Goal: Check status: Check status

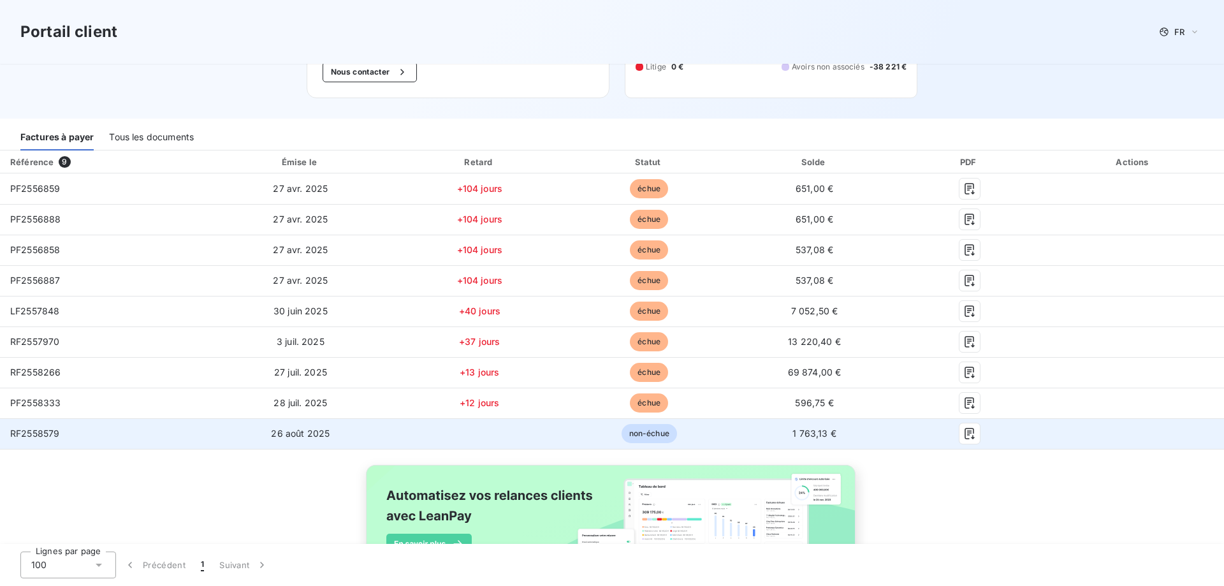
scroll to position [191, 0]
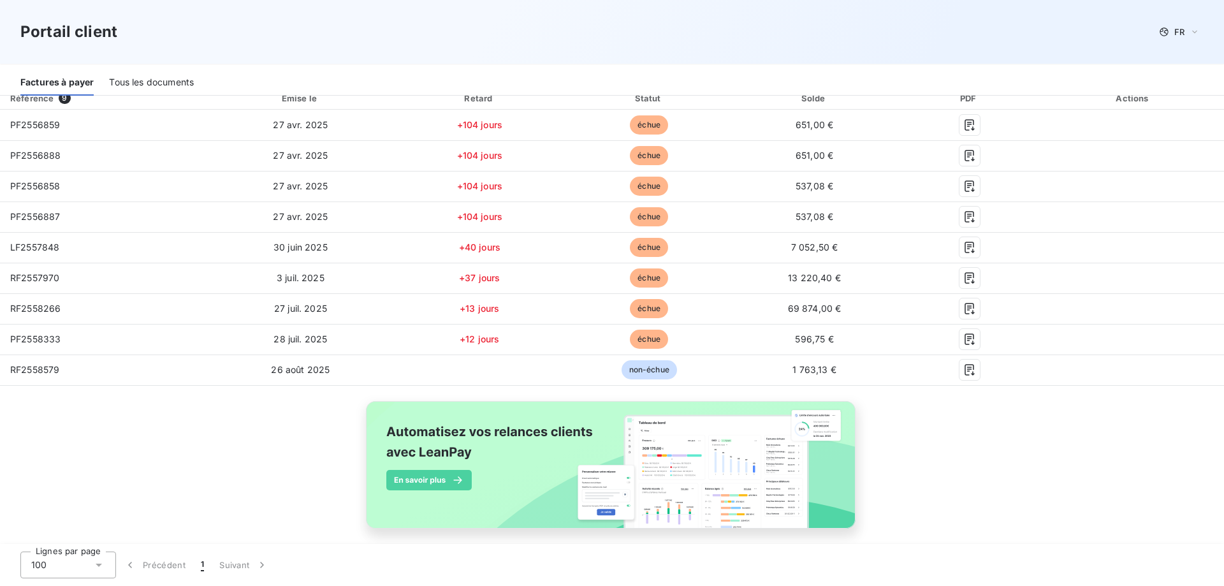
click at [152, 78] on div "Tous les documents" at bounding box center [151, 82] width 85 height 27
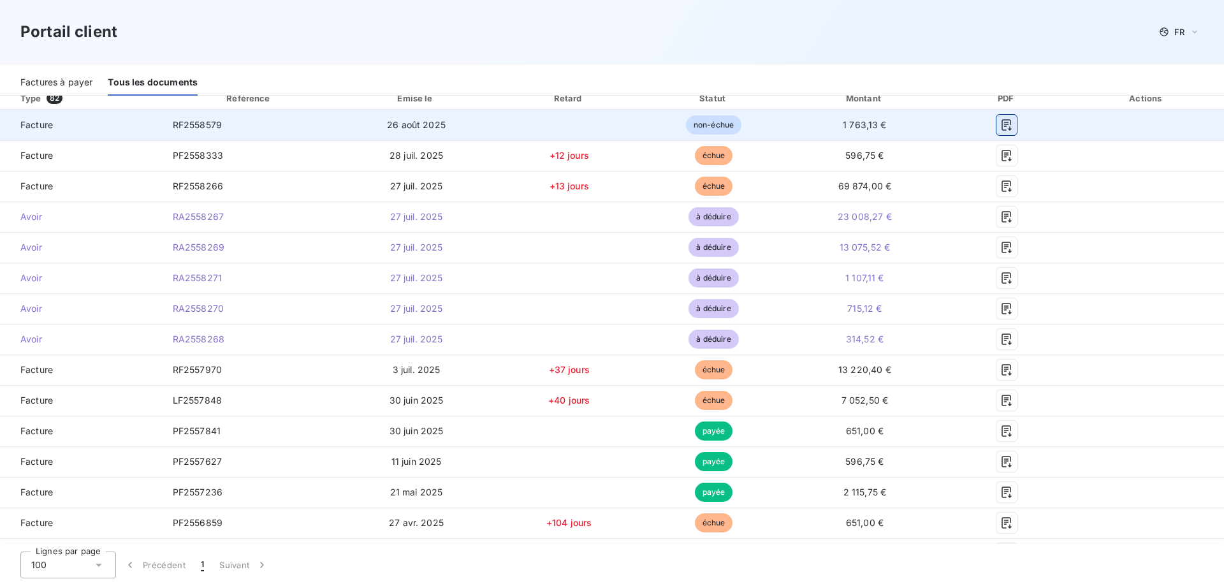
click at [1002, 126] on icon "button" at bounding box center [1007, 124] width 10 height 11
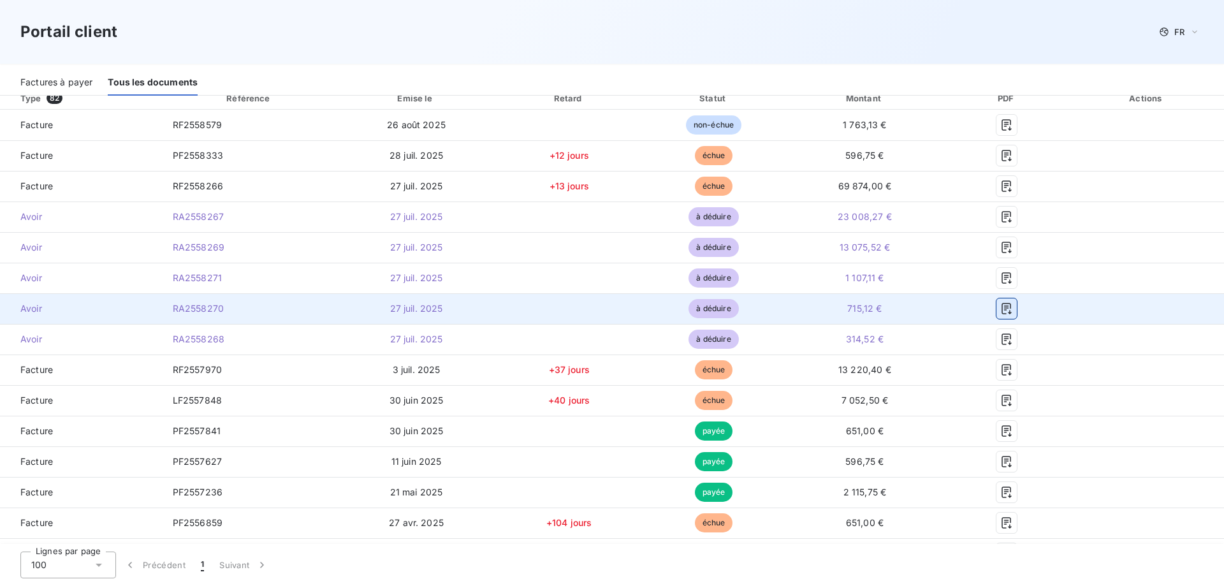
click at [997, 316] on button "button" at bounding box center [1007, 308] width 20 height 20
click at [1000, 311] on icon "button" at bounding box center [1006, 308] width 13 height 13
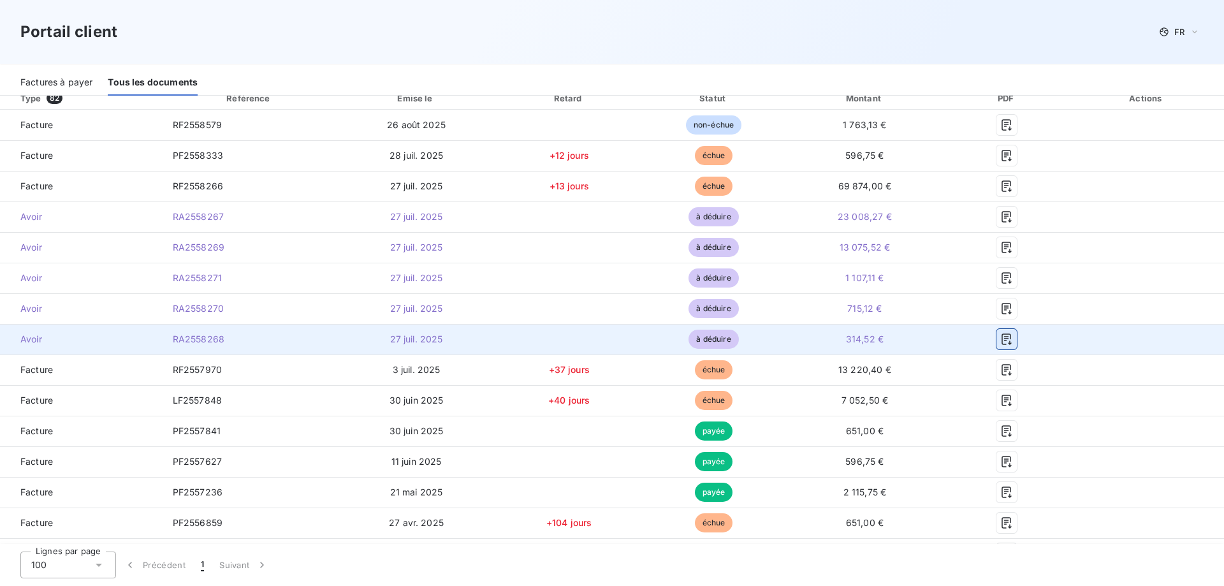
click at [997, 339] on button "button" at bounding box center [1007, 339] width 20 height 20
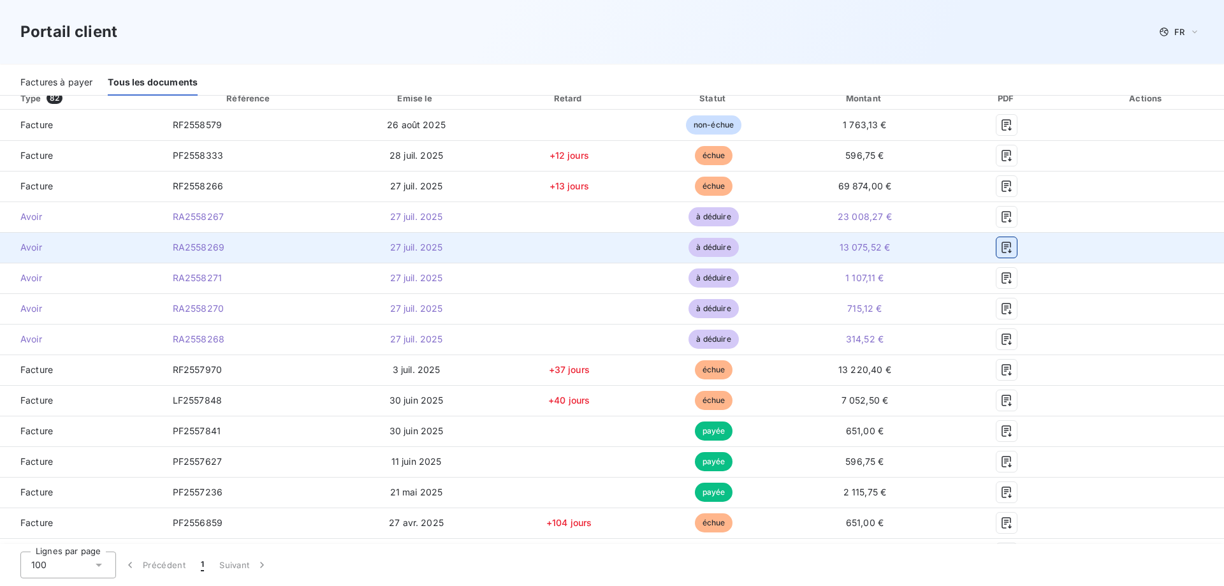
click at [1000, 249] on icon "button" at bounding box center [1006, 247] width 13 height 13
click at [1002, 247] on icon "button" at bounding box center [1006, 247] width 13 height 13
click at [1000, 253] on icon "button" at bounding box center [1006, 247] width 13 height 13
click at [1000, 246] on icon "button" at bounding box center [1006, 247] width 13 height 13
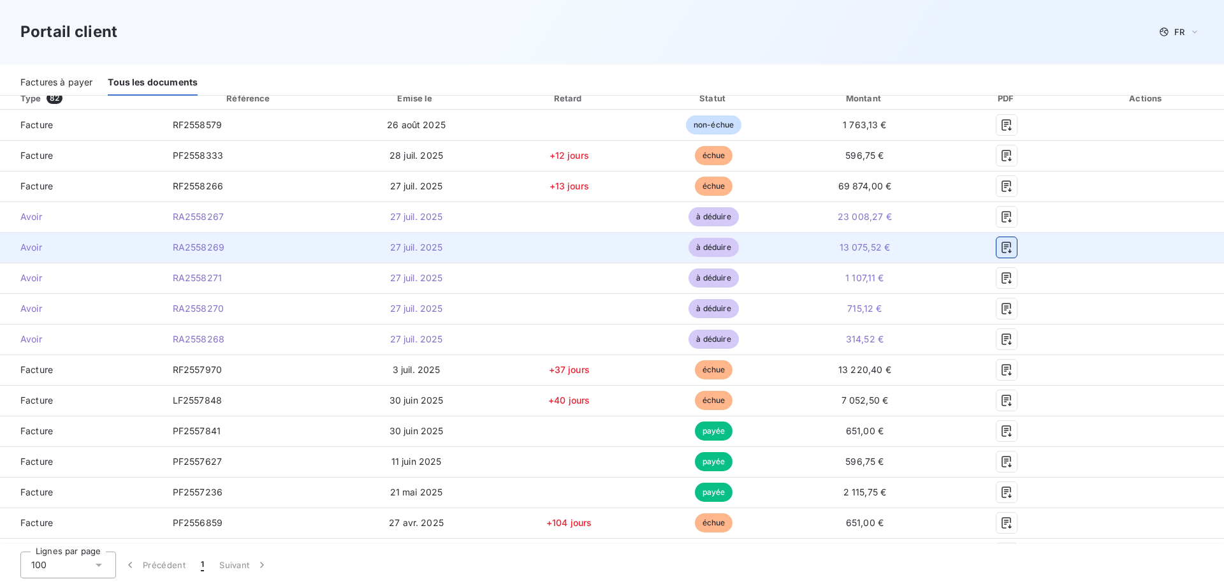
click at [1000, 248] on icon "button" at bounding box center [1006, 247] width 13 height 13
click at [1000, 252] on icon "button" at bounding box center [1006, 247] width 13 height 13
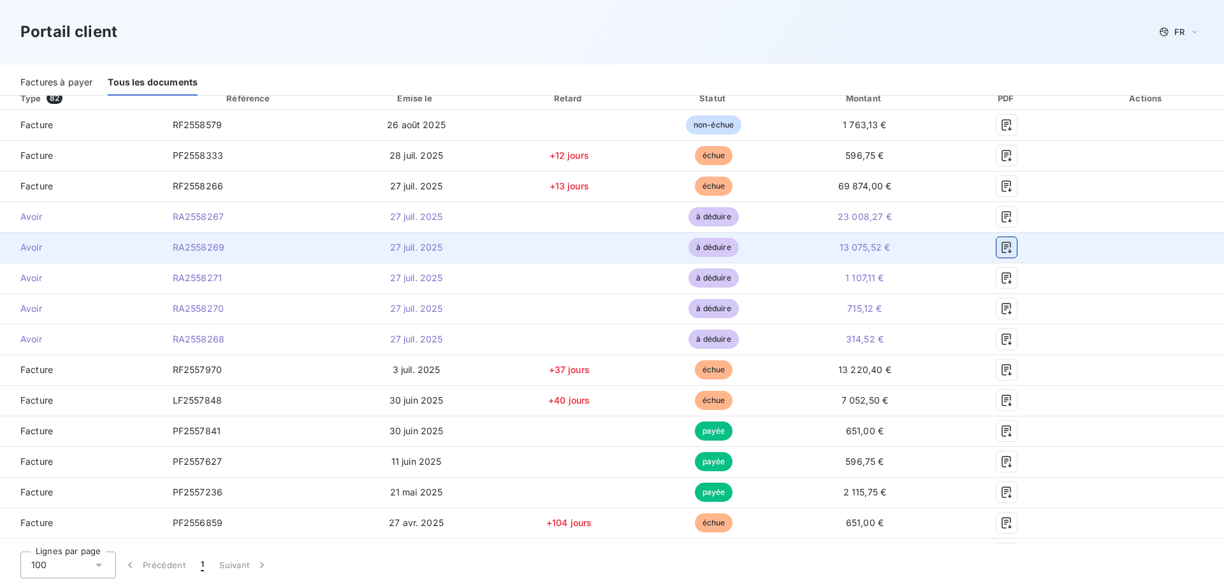
click at [1000, 252] on icon "button" at bounding box center [1006, 247] width 13 height 13
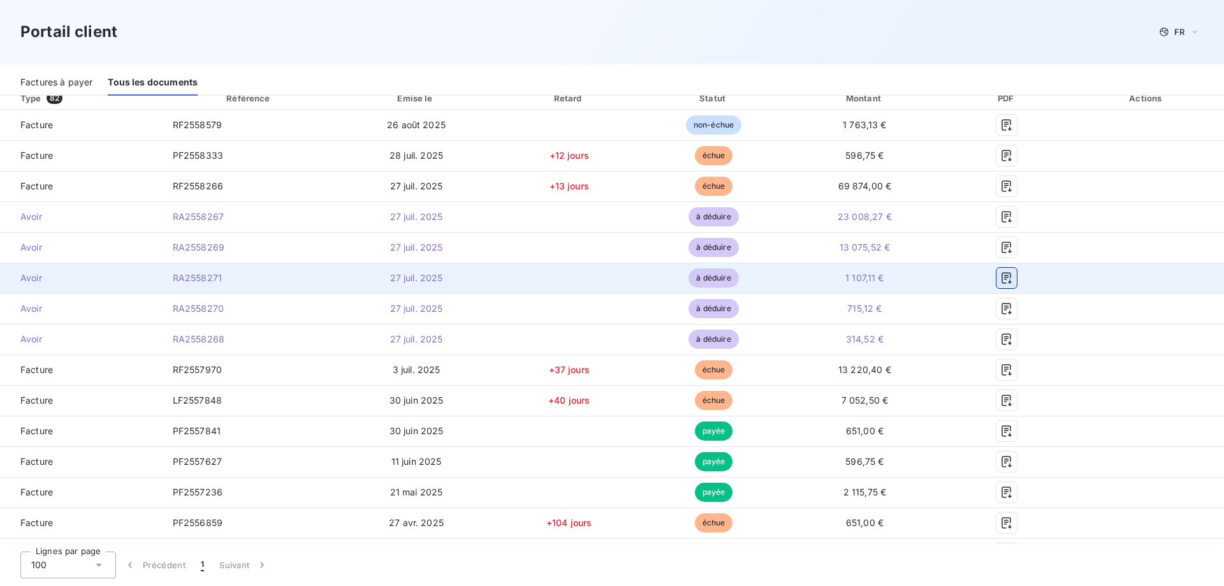
click at [1003, 275] on icon "button" at bounding box center [1007, 277] width 10 height 11
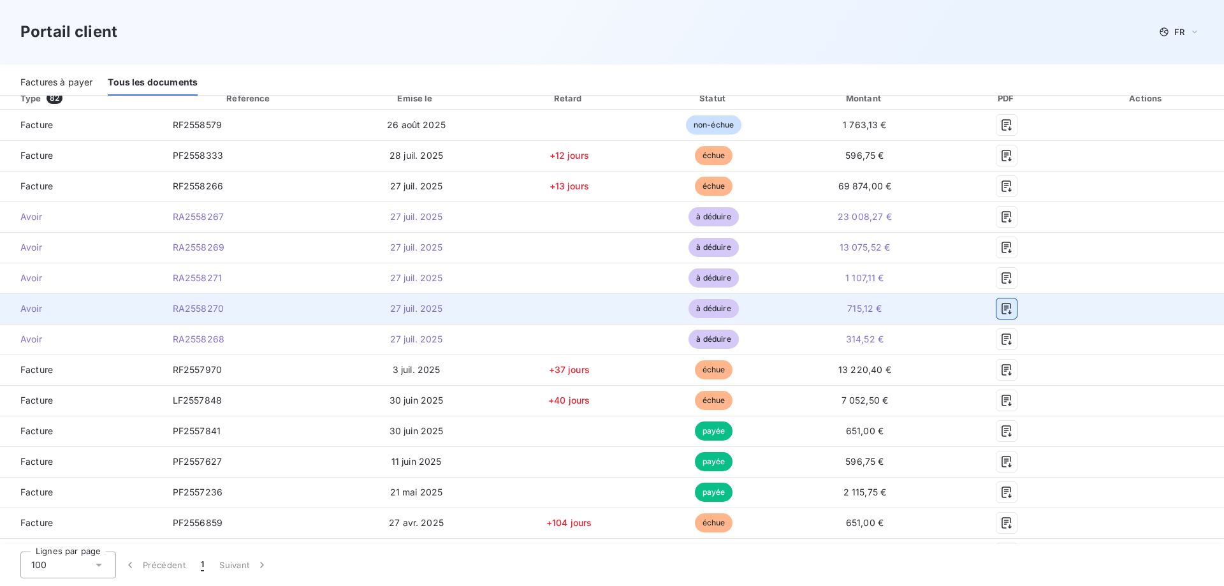
click at [1000, 307] on icon "button" at bounding box center [1006, 308] width 13 height 13
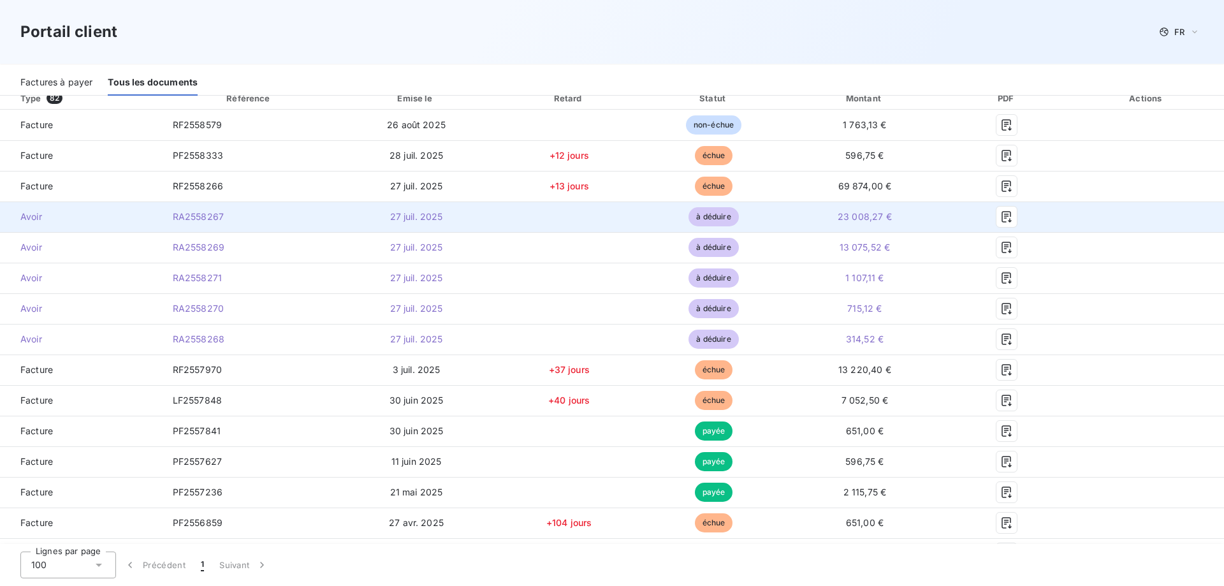
click at [170, 220] on td "RA2558267" at bounding box center [250, 216] width 174 height 31
drag, startPoint x: 186, startPoint y: 217, endPoint x: 206, endPoint y: 217, distance: 20.4
click at [186, 217] on span "RA2558267" at bounding box center [198, 216] width 51 height 11
click at [1004, 221] on icon "button" at bounding box center [1006, 216] width 13 height 13
click at [1002, 221] on icon "button" at bounding box center [1007, 216] width 10 height 11
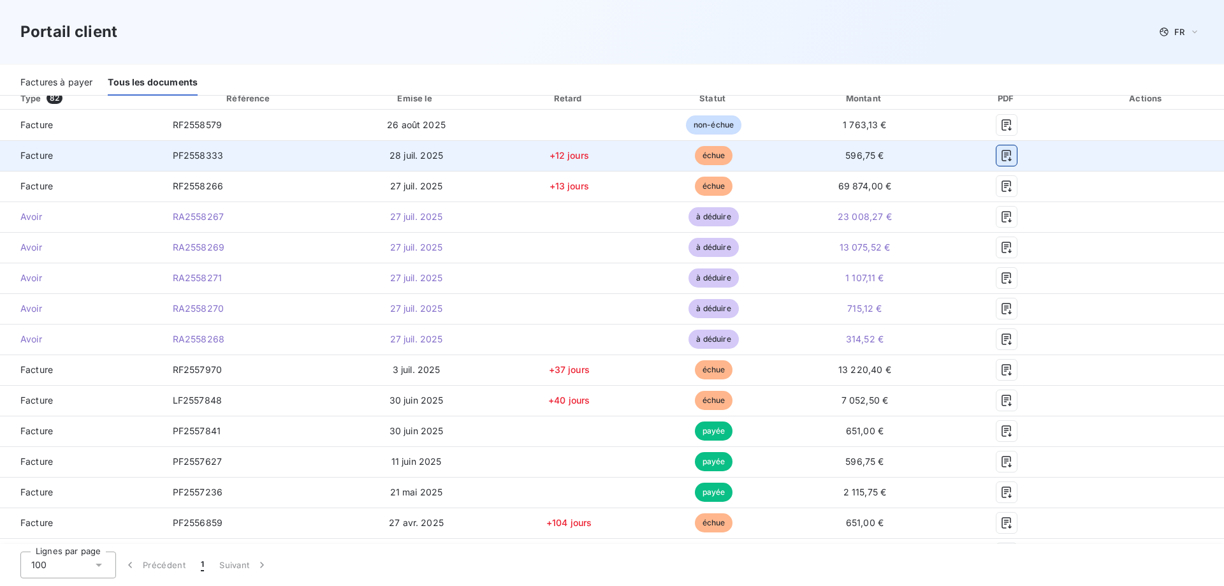
click at [1000, 156] on icon "button" at bounding box center [1006, 155] width 13 height 13
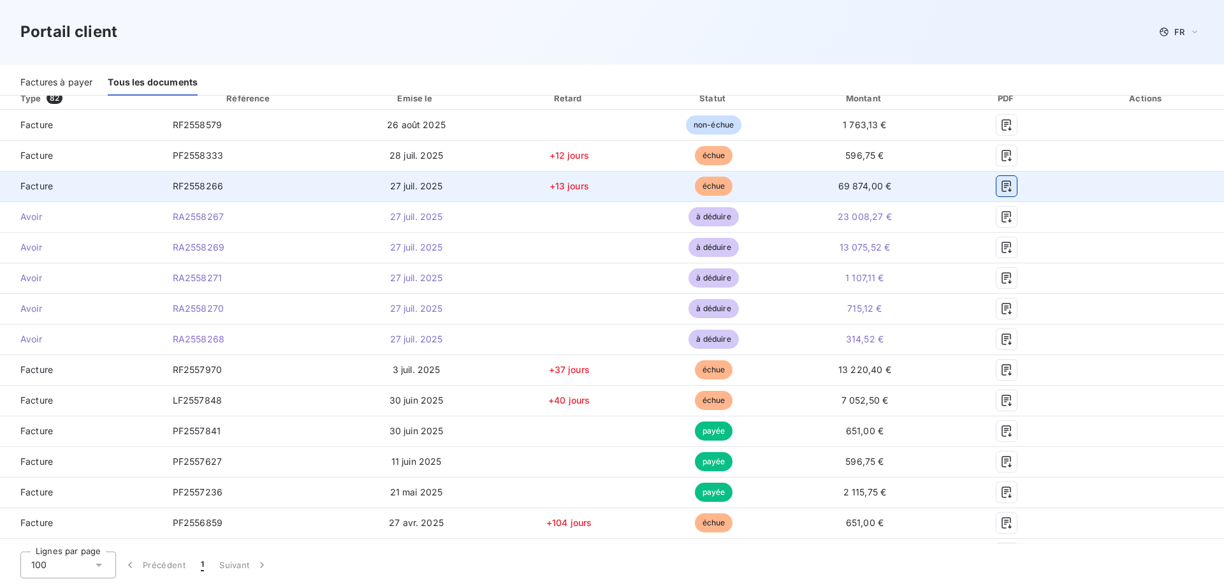
click at [1000, 191] on icon "button" at bounding box center [1006, 186] width 13 height 13
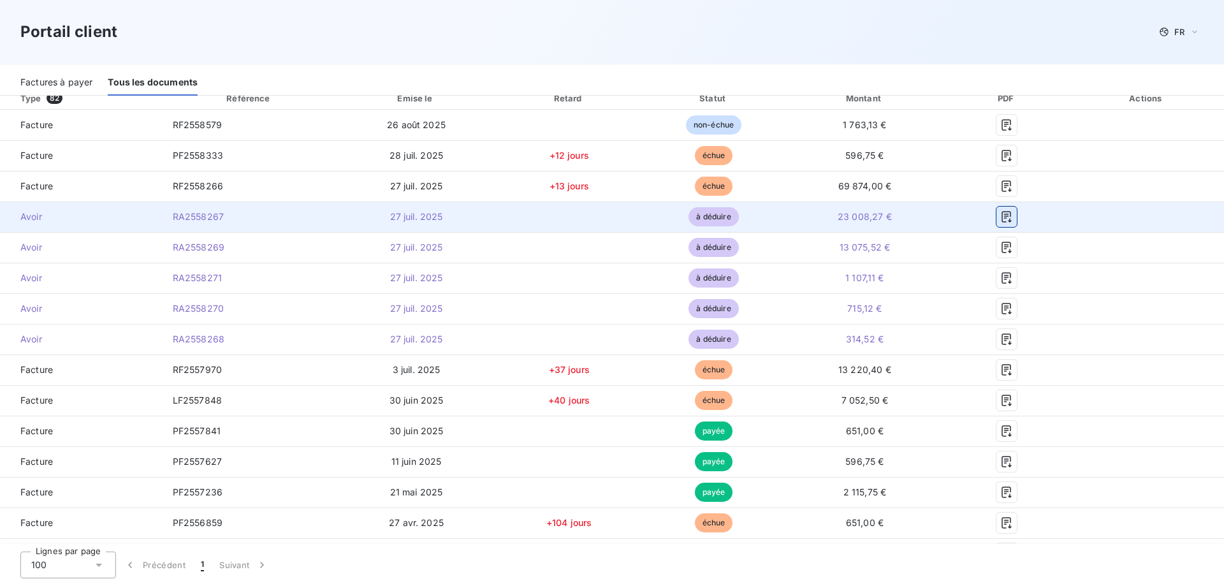
click at [1001, 215] on icon "button" at bounding box center [1006, 216] width 13 height 13
click at [1000, 223] on icon "button" at bounding box center [1006, 216] width 13 height 13
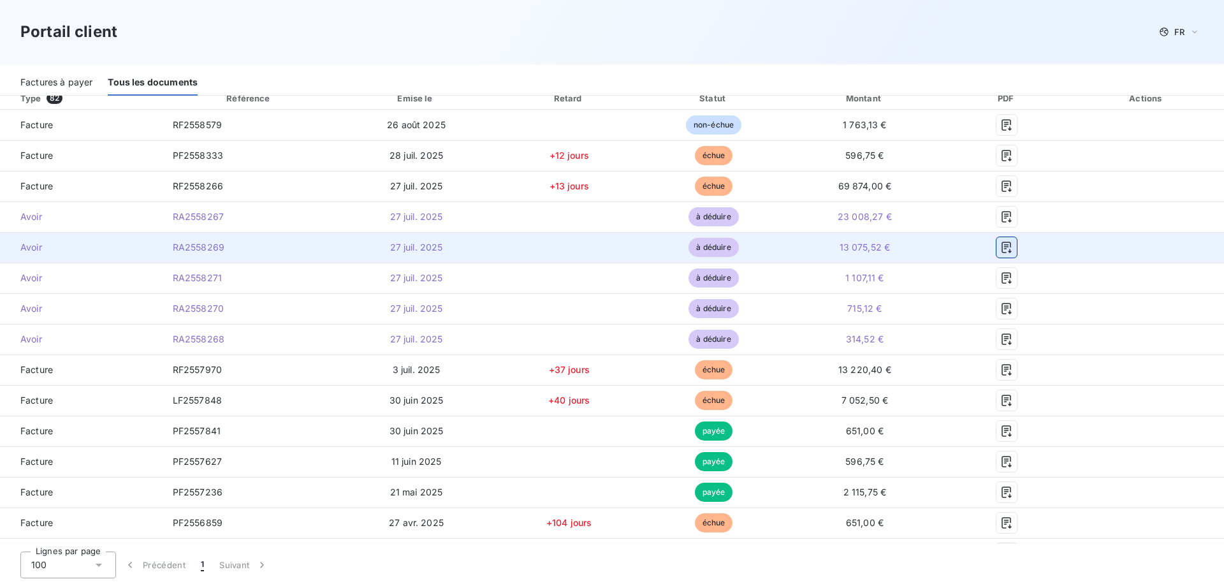
click at [1000, 245] on icon "button" at bounding box center [1006, 247] width 13 height 13
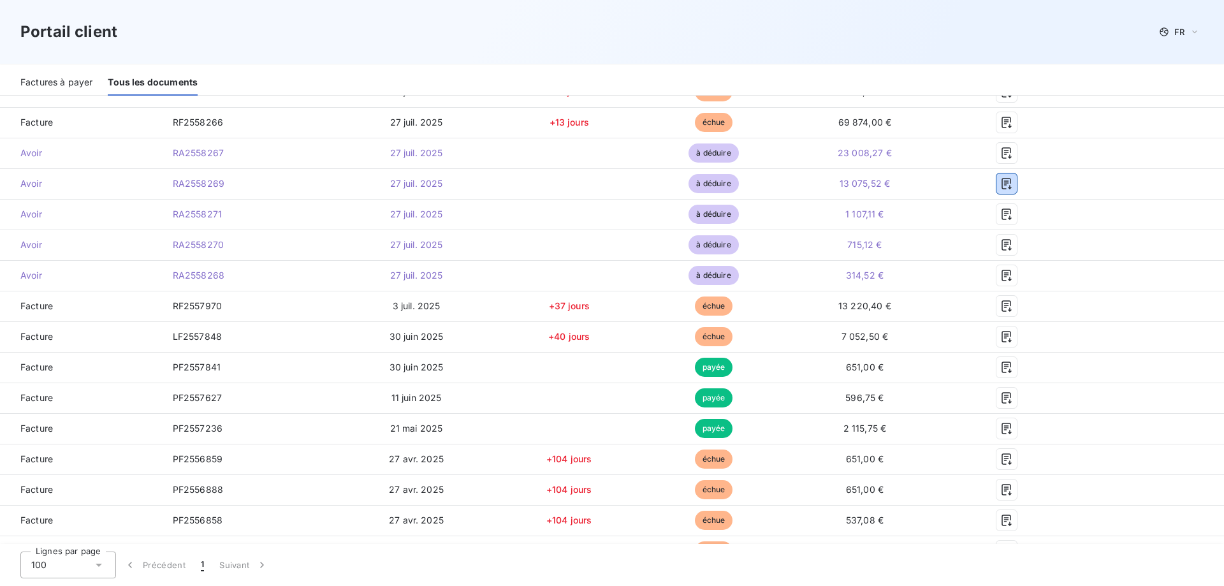
scroll to position [0, 0]
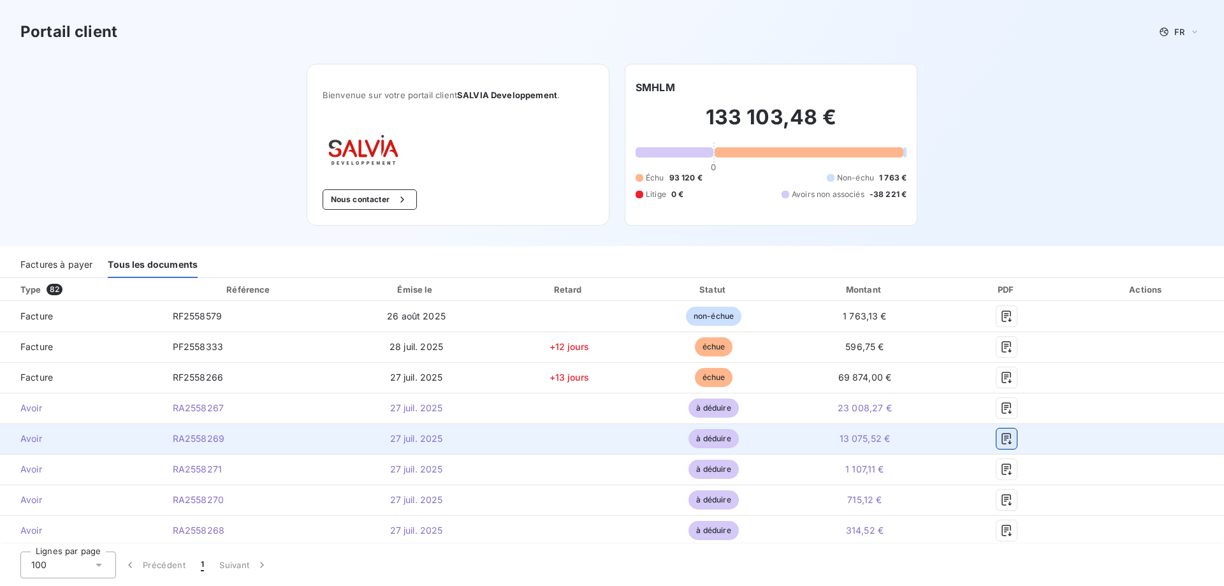
click at [997, 441] on button "button" at bounding box center [1007, 438] width 20 height 20
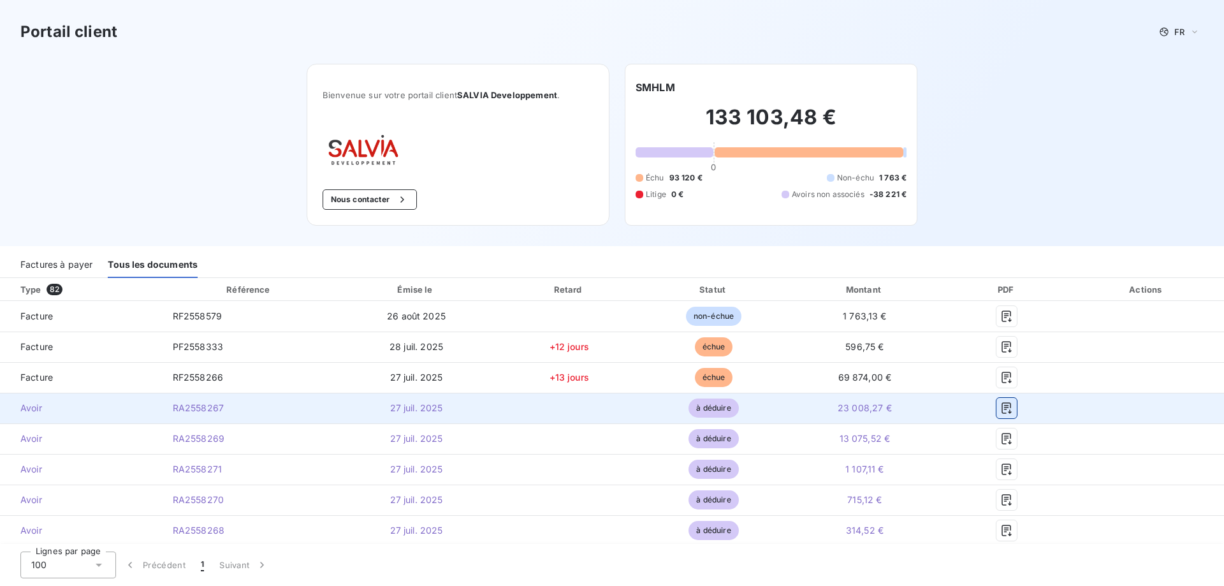
click at [1000, 411] on icon "button" at bounding box center [1006, 408] width 13 height 13
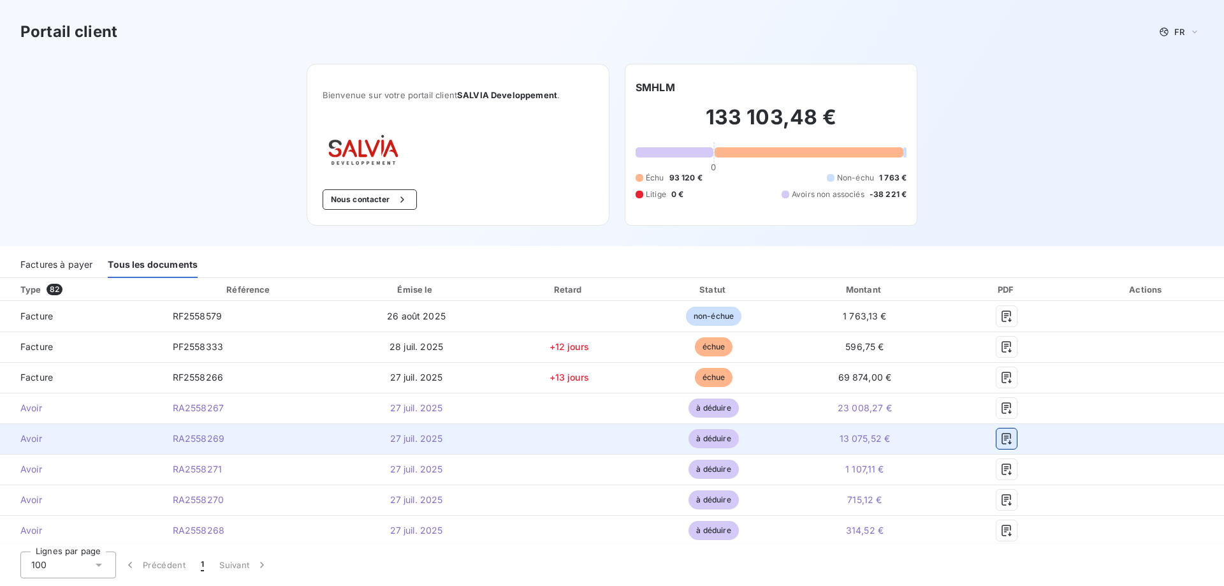
click at [1005, 433] on icon "button" at bounding box center [1006, 438] width 13 height 13
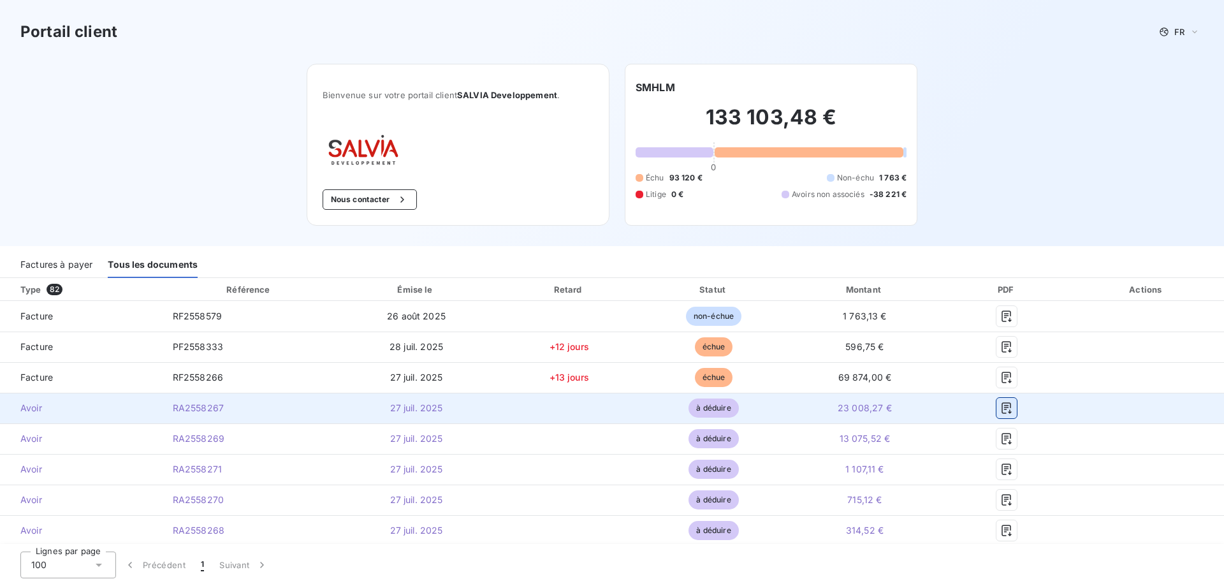
click at [1000, 406] on icon "button" at bounding box center [1006, 408] width 13 height 13
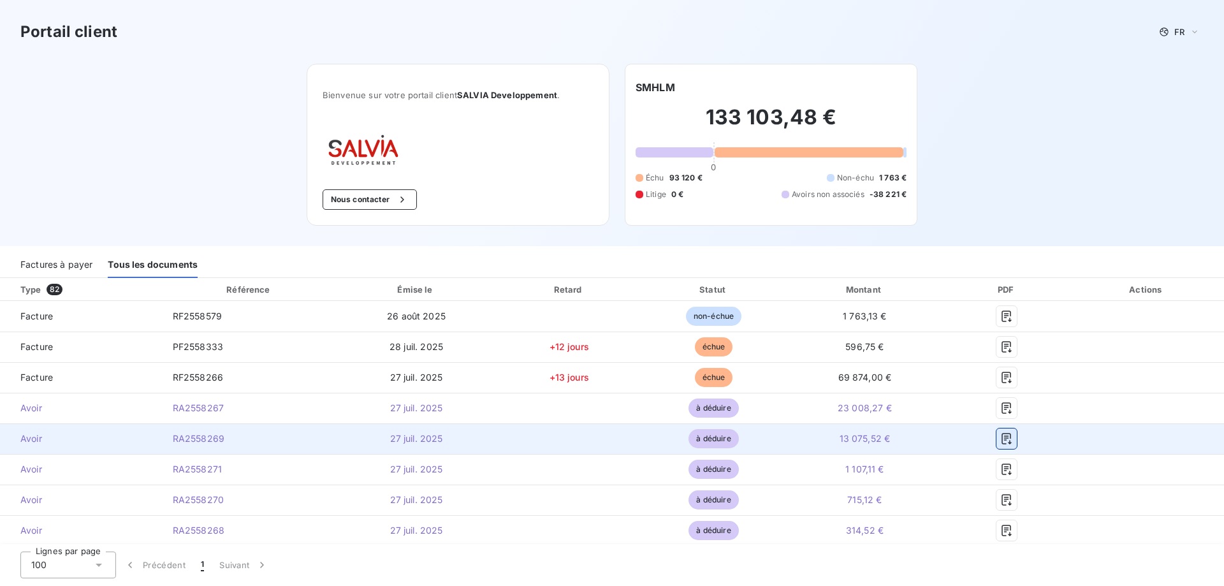
click at [1000, 437] on icon "button" at bounding box center [1006, 438] width 13 height 13
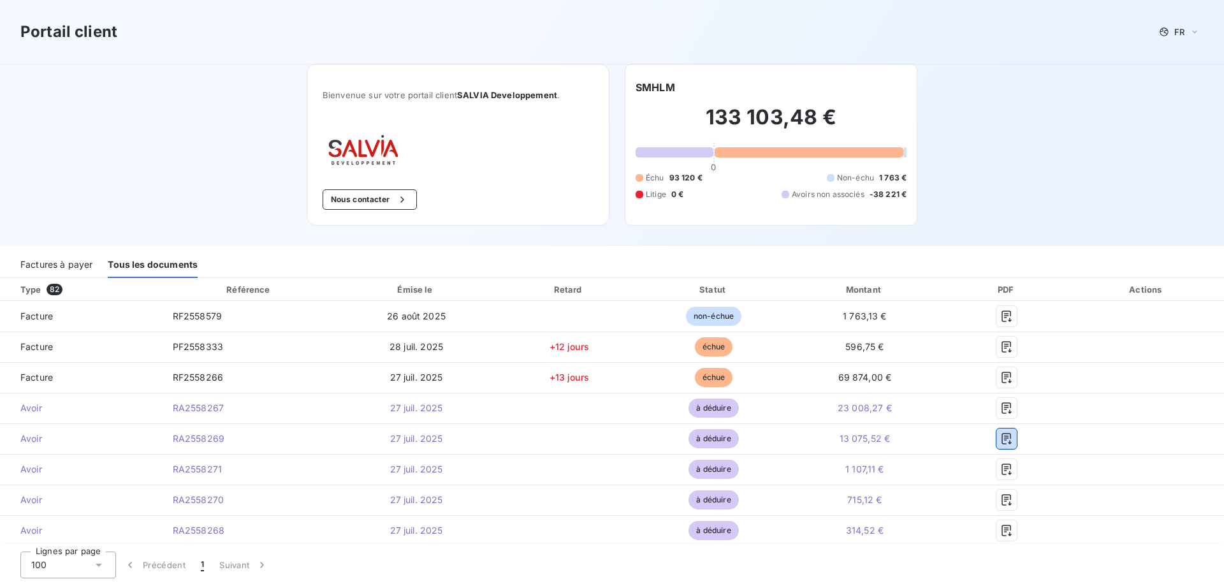
scroll to position [191, 0]
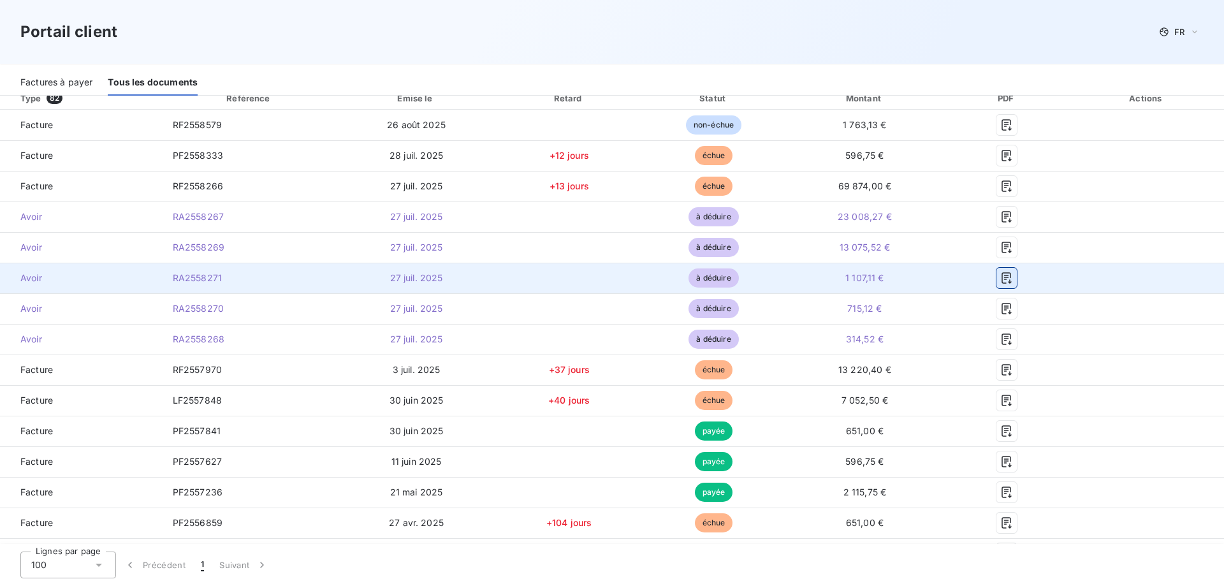
click at [1002, 281] on icon "button" at bounding box center [1007, 277] width 10 height 11
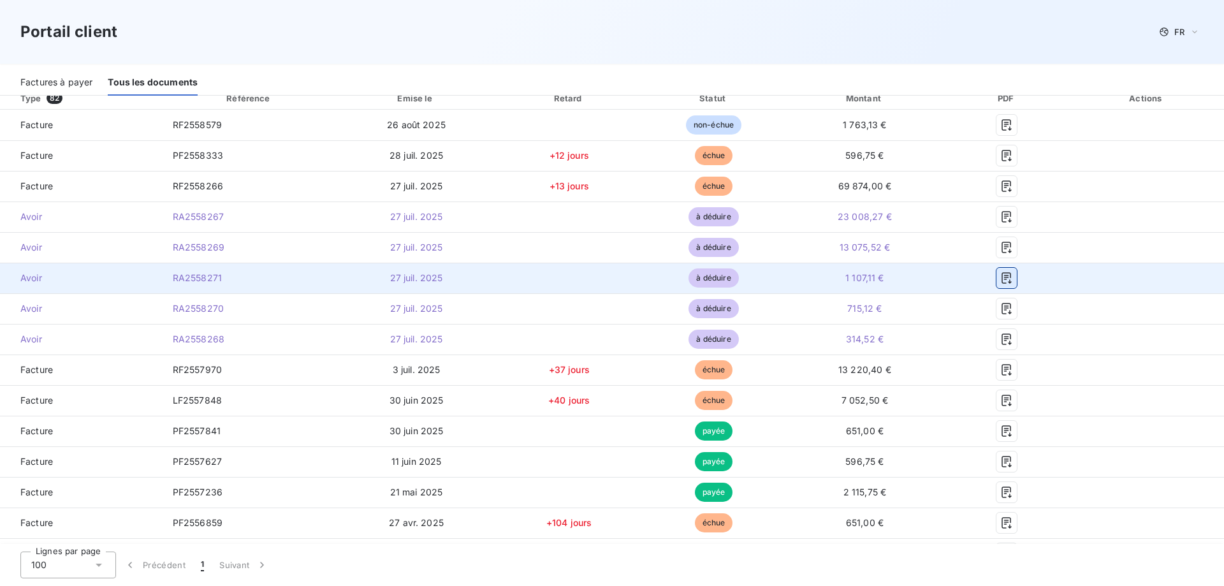
click at [1002, 281] on icon "button" at bounding box center [1007, 277] width 10 height 11
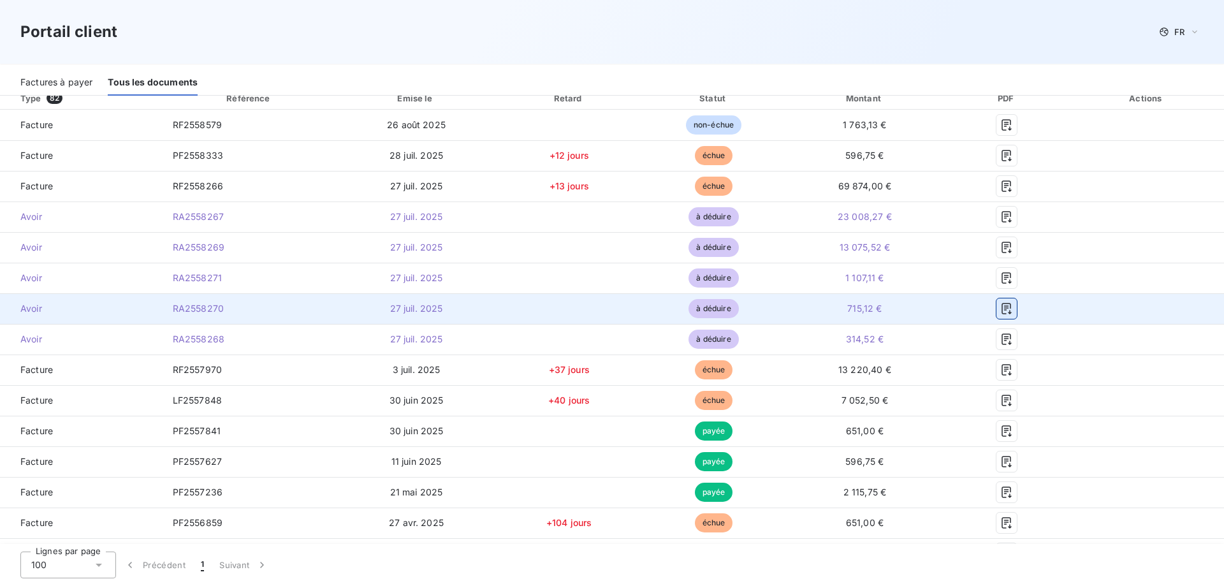
click at [1002, 310] on icon "button" at bounding box center [1007, 308] width 10 height 11
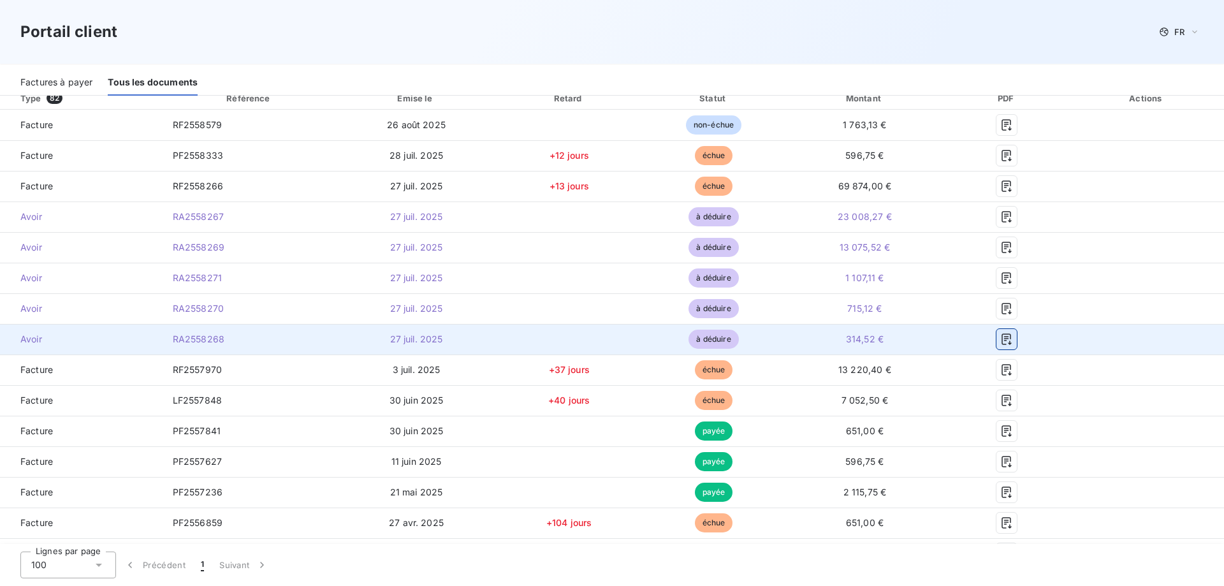
click at [1002, 344] on icon "button" at bounding box center [1007, 338] width 10 height 11
